Goal: Task Accomplishment & Management: Complete application form

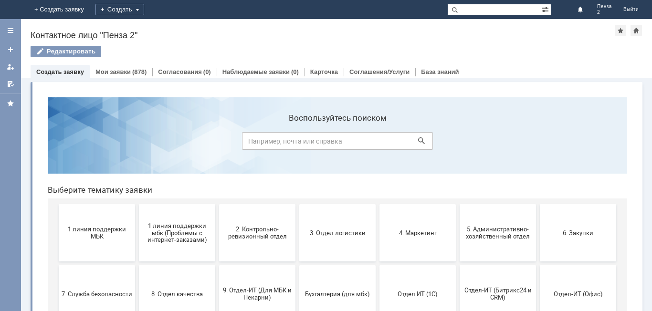
click at [70, 71] on link "Создать заявку" at bounding box center [60, 71] width 48 height 7
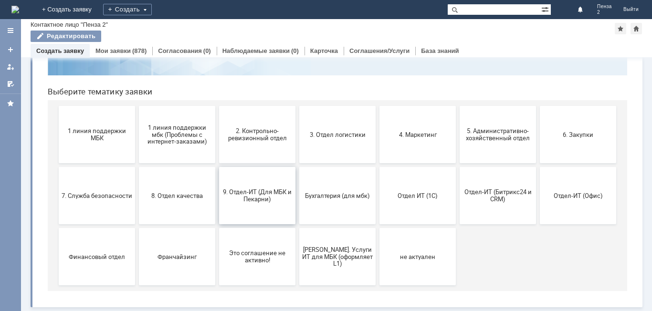
scroll to position [78, 0]
click at [97, 5] on link "+ Создать заявку" at bounding box center [66, 9] width 61 height 19
click at [152, 10] on div "Создать" at bounding box center [127, 9] width 49 height 11
click at [97, 9] on link "+ Создать заявку" at bounding box center [66, 9] width 61 height 19
click at [97, 6] on link "+ Создать заявку" at bounding box center [66, 9] width 61 height 19
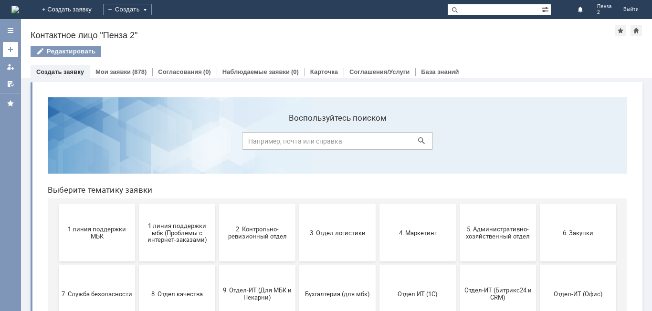
click at [3, 43] on link at bounding box center [10, 49] width 15 height 15
click at [97, 9] on link "+ Создать заявку" at bounding box center [66, 9] width 61 height 19
click at [71, 72] on link "Создать заявку" at bounding box center [60, 71] width 48 height 7
click at [102, 73] on link "Мои заявки" at bounding box center [112, 71] width 35 height 7
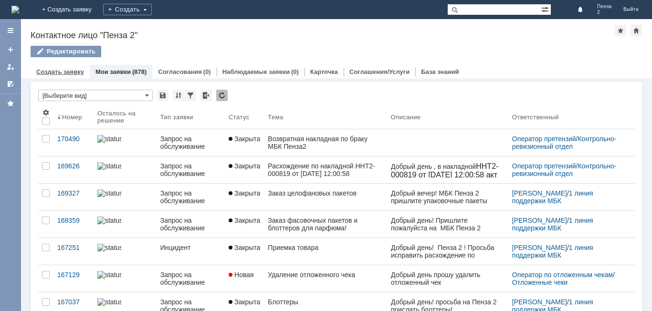
click at [77, 68] on div "Создать заявку" at bounding box center [60, 72] width 59 height 14
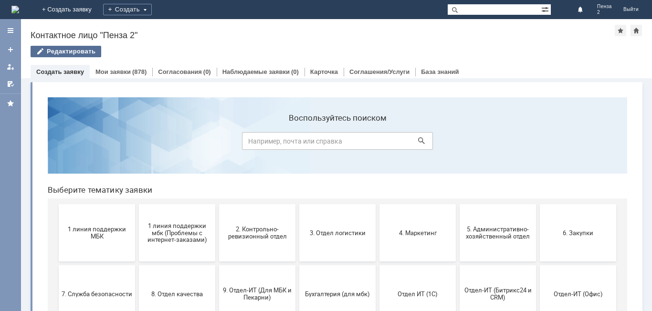
click at [79, 52] on div "Редактировать" at bounding box center [66, 51] width 71 height 11
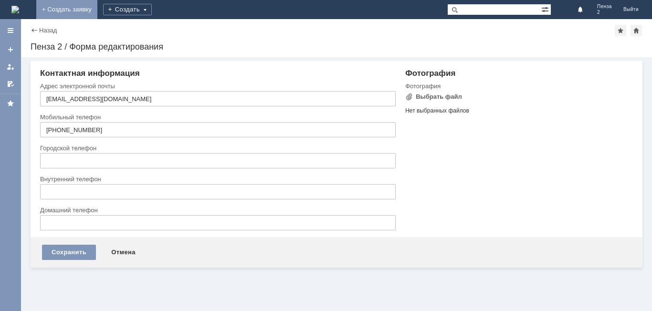
click at [97, 14] on link "+ Создать заявку" at bounding box center [66, 9] width 61 height 19
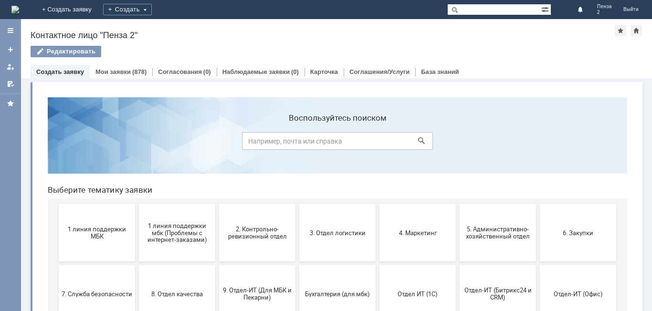
click at [97, 3] on link "+ Создать заявку" at bounding box center [66, 9] width 61 height 19
click at [74, 73] on link "Создать заявку" at bounding box center [60, 71] width 48 height 7
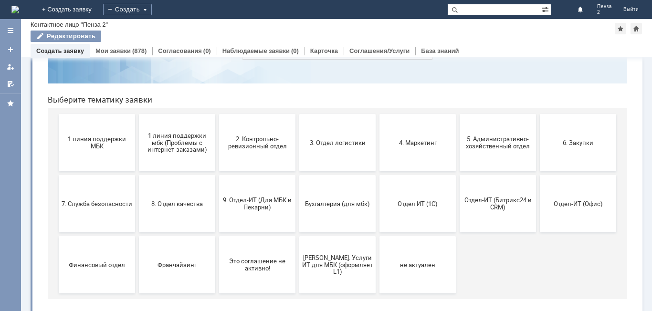
scroll to position [78, 0]
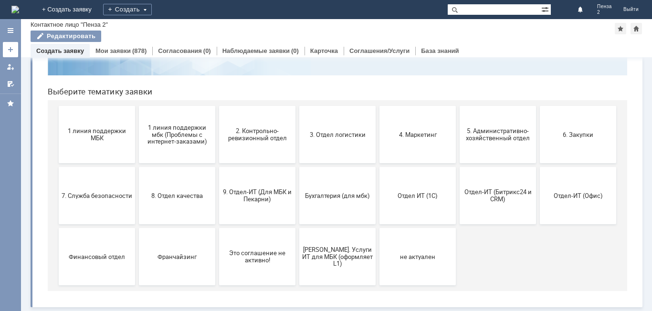
click at [8, 53] on div at bounding box center [11, 50] width 8 height 8
click at [73, 49] on link "Создать заявку" at bounding box center [60, 50] width 48 height 7
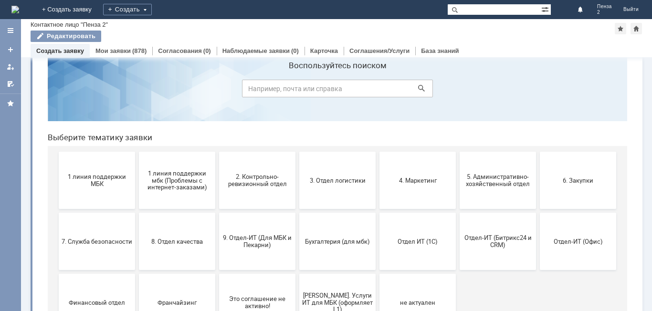
scroll to position [0, 0]
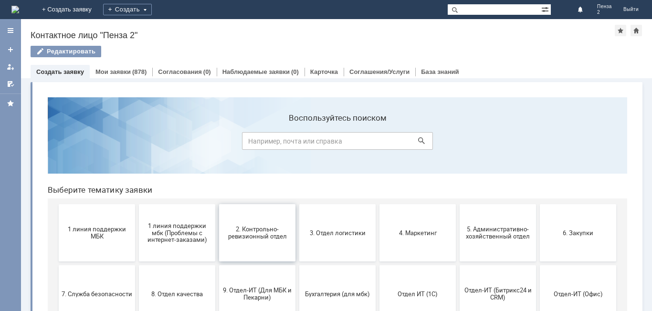
click at [265, 240] on button "2. Контрольно-ревизионный отдел" at bounding box center [257, 232] width 76 height 57
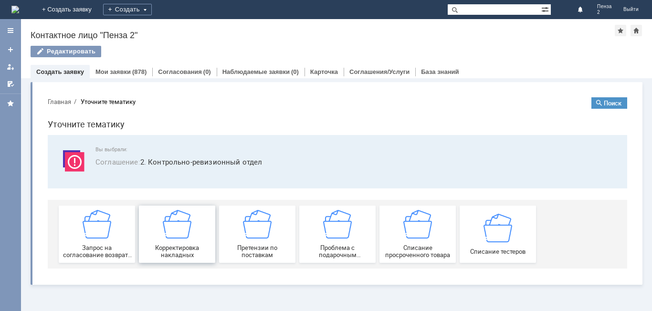
click at [184, 228] on img at bounding box center [177, 224] width 29 height 29
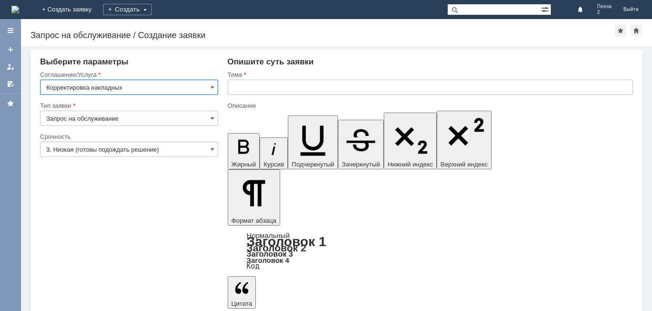
click at [216, 90] on input "Корректировка накладных" at bounding box center [129, 87] width 178 height 15
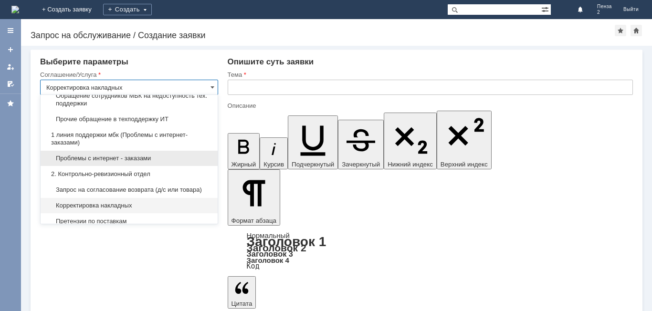
scroll to position [71, 0]
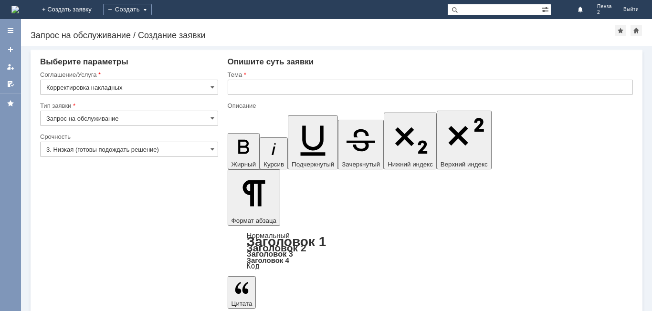
type input "Корректировка накладных"
click at [125, 119] on input "Запрос на обслуживание" at bounding box center [129, 118] width 178 height 15
type input "Запрос на обслуживание"
click at [153, 148] on input "3. Низкая (готовы подождать решение)" at bounding box center [129, 149] width 178 height 15
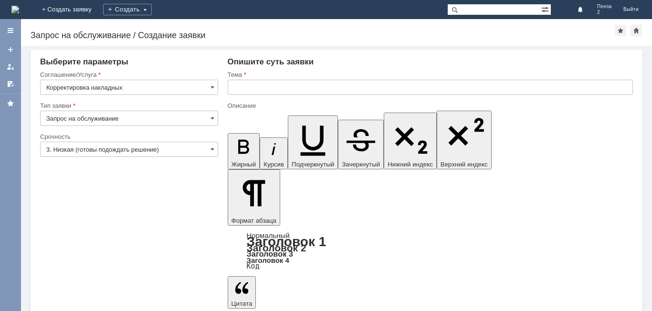
type input "3. Низкая (готовы подождать решение)"
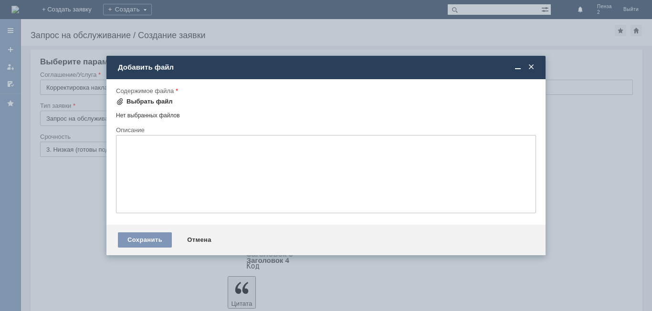
click at [132, 101] on div "Выбрать файл" at bounding box center [149, 102] width 46 height 8
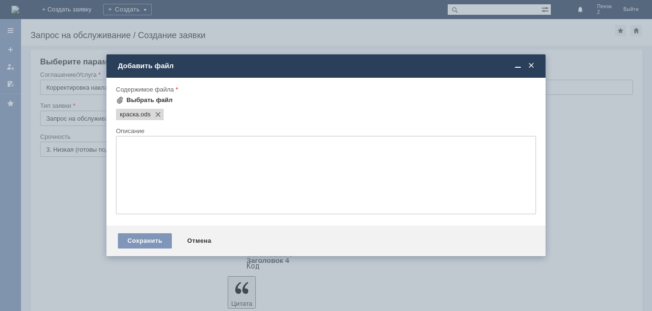
scroll to position [0, 0]
click at [145, 112] on span ".ods" at bounding box center [145, 115] width 12 height 8
click at [148, 122] on div at bounding box center [326, 123] width 420 height 6
click at [147, 114] on span ".ods" at bounding box center [145, 115] width 12 height 8
click at [159, 113] on span at bounding box center [155, 115] width 11 height 8
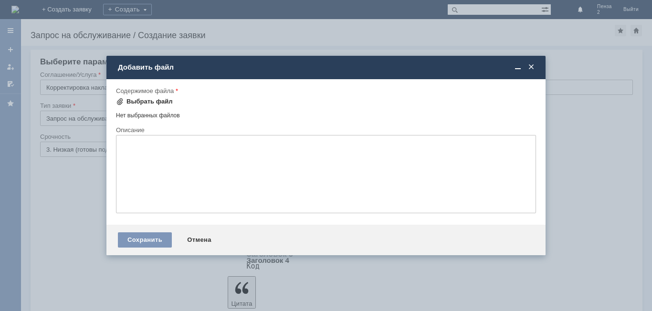
click at [152, 98] on div "Выбрать файл" at bounding box center [149, 102] width 46 height 8
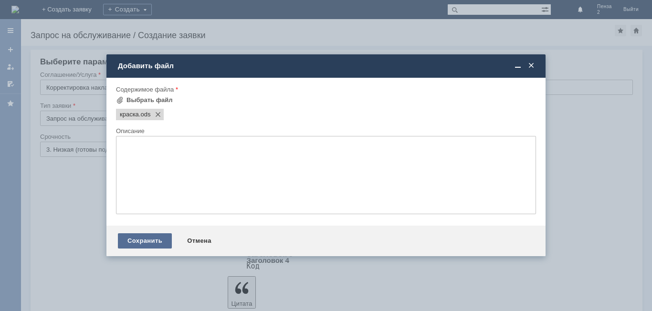
click at [147, 235] on div "Сохранить" at bounding box center [145, 240] width 54 height 15
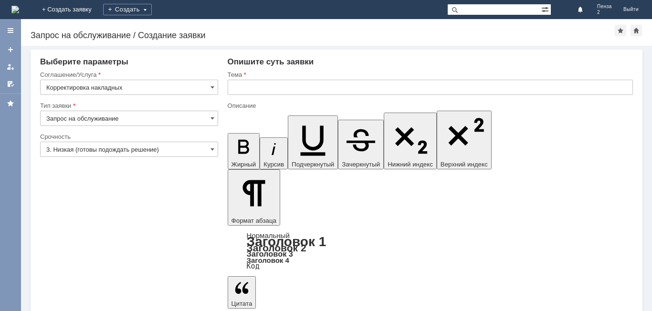
click at [268, 84] on input "text" at bounding box center [430, 87] width 405 height 15
drag, startPoint x: 382, startPoint y: 2605, endPoint x: 211, endPoint y: 2608, distance: 170.3
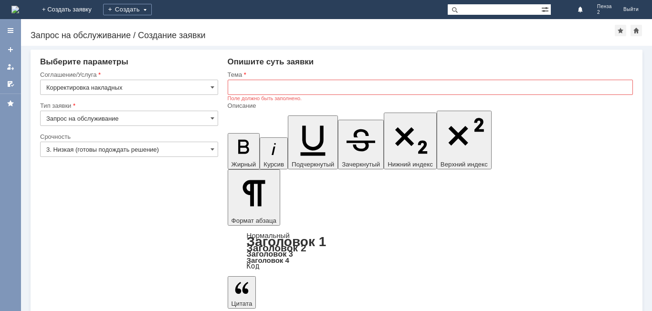
copy div "При приемке товара были расхождения"
click at [292, 83] on input "text" at bounding box center [430, 87] width 405 height 15
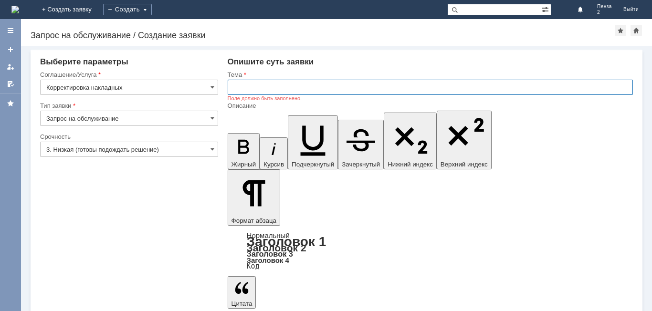
paste input "При приемке товара были расхождения"
type input "При приемке товара были расхождения"
